Goal: Transaction & Acquisition: Purchase product/service

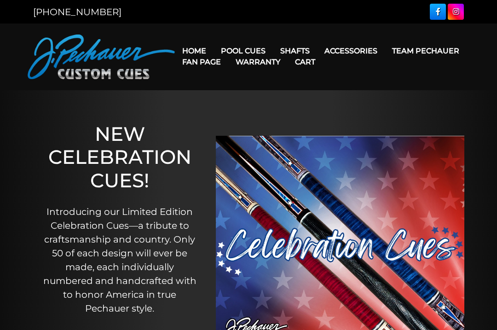
click at [394, 68] on link "Rogue 2 Carbon Fiber Shaft" at bounding box center [353, 64] width 159 height 13
click at [309, 97] on link "Pro Series (R) – NEW" at bounding box center [270, 90] width 113 height 13
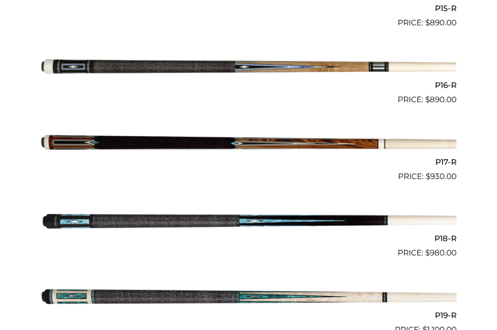
scroll to position [1415, 0]
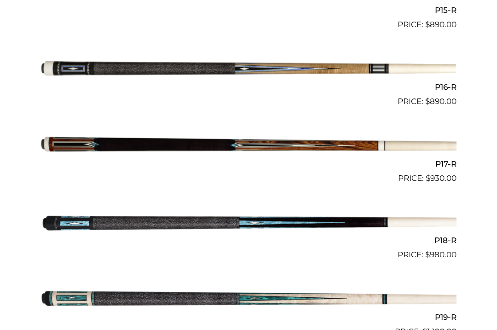
click at [376, 139] on img at bounding box center [248, 145] width 416 height 69
